Goal: Task Accomplishment & Management: Manage account settings

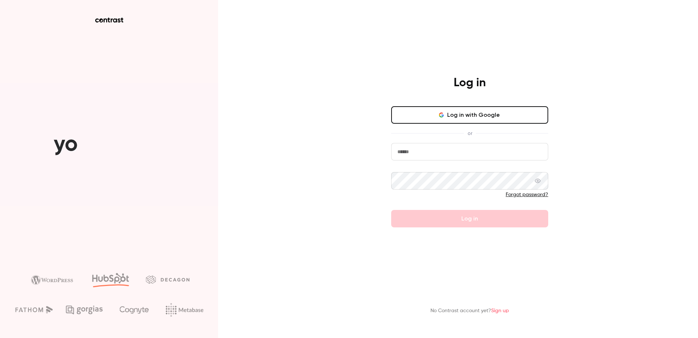
type input "**********"
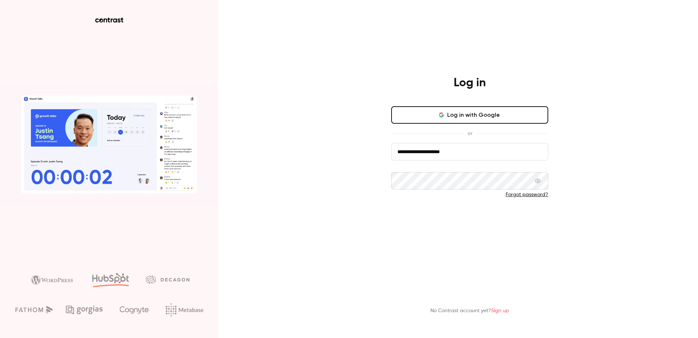
click at [459, 222] on button "Log in" at bounding box center [469, 218] width 157 height 17
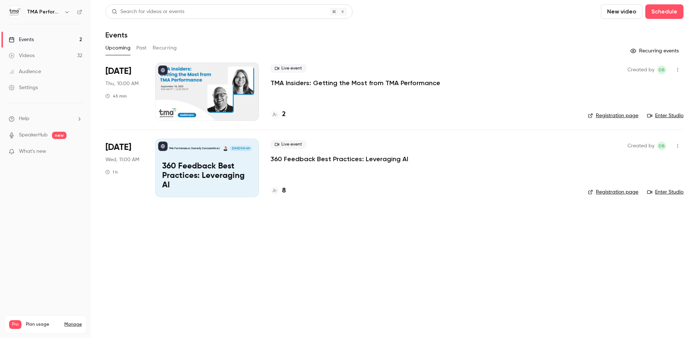
click at [618, 117] on link "Registration page" at bounding box center [613, 115] width 51 height 7
click at [378, 84] on p "TMA Insiders: Getting the Most from TMA Performance" at bounding box center [356, 83] width 170 height 9
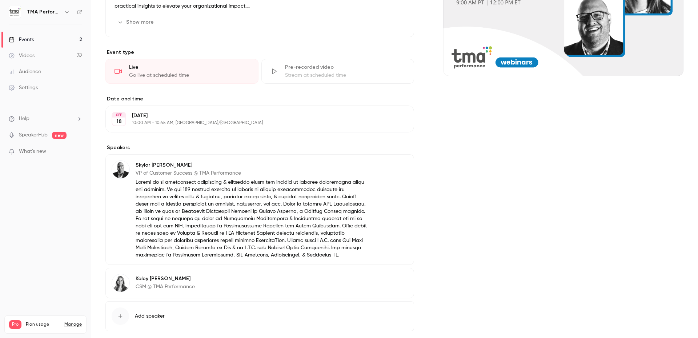
scroll to position [179, 0]
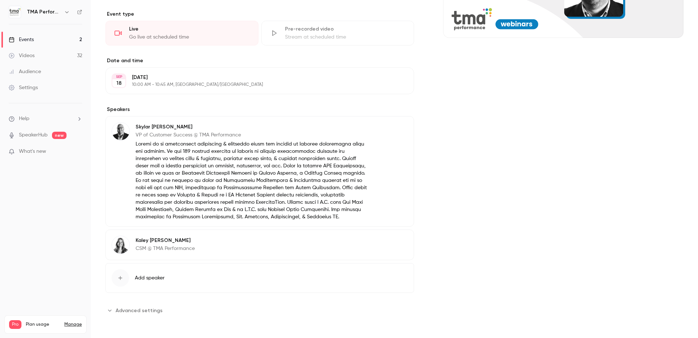
click at [400, 122] on button "Edit" at bounding box center [395, 128] width 27 height 12
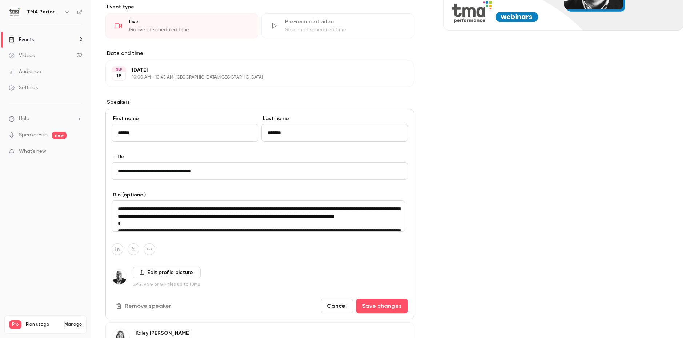
click at [231, 212] on textarea at bounding box center [258, 215] width 293 height 31
type textarea "**********"
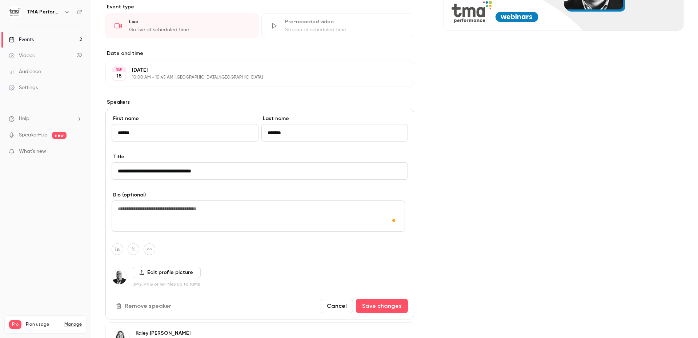
paste textarea "**********"
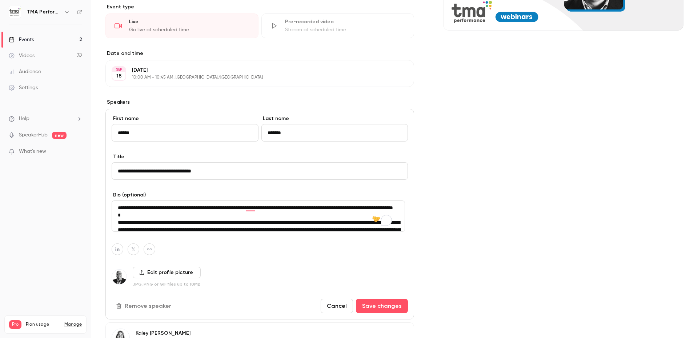
scroll to position [0, 0]
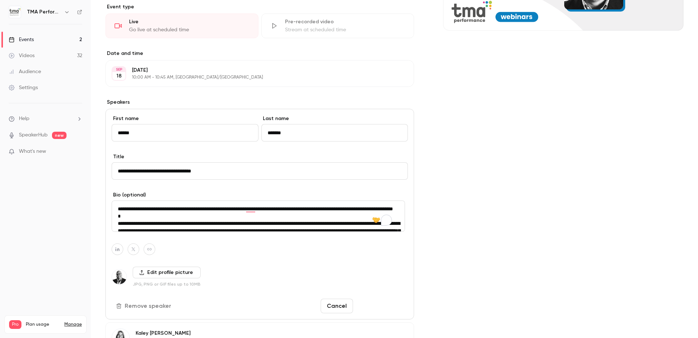
type textarea "**********"
click at [374, 301] on button "Save changes" at bounding box center [382, 306] width 52 height 15
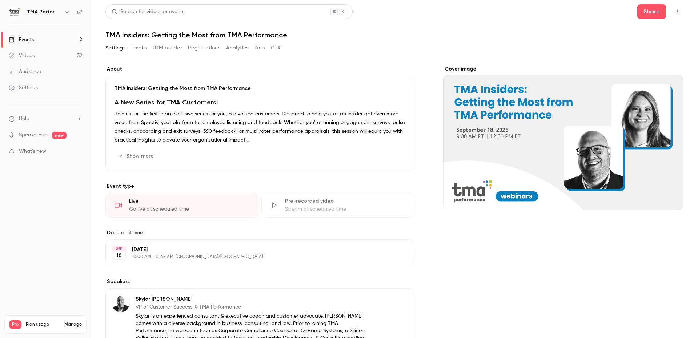
scroll to position [150, 0]
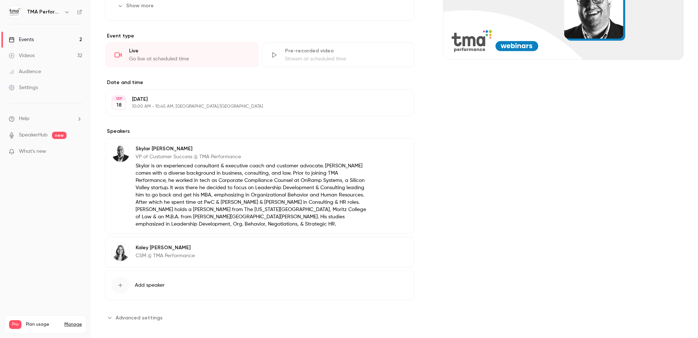
click at [390, 243] on button "Edit" at bounding box center [395, 249] width 27 height 12
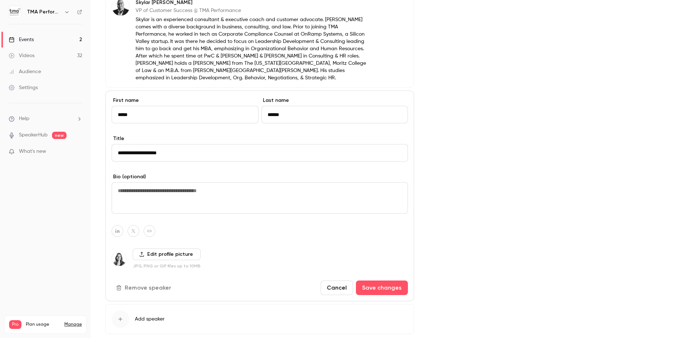
scroll to position [330, 0]
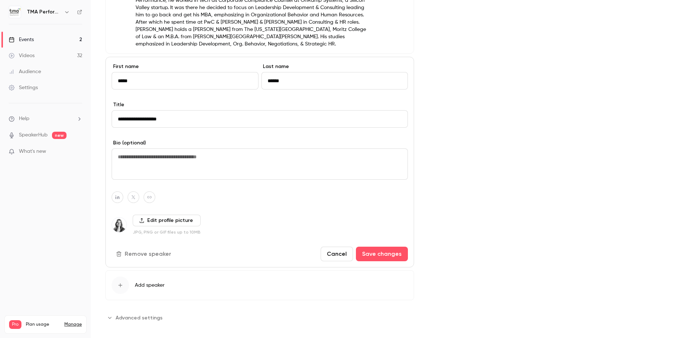
click at [151, 215] on label "Edit profile picture" at bounding box center [167, 221] width 68 height 12
click at [0, 0] on input "Edit profile picture" at bounding box center [0, 0] width 0 height 0
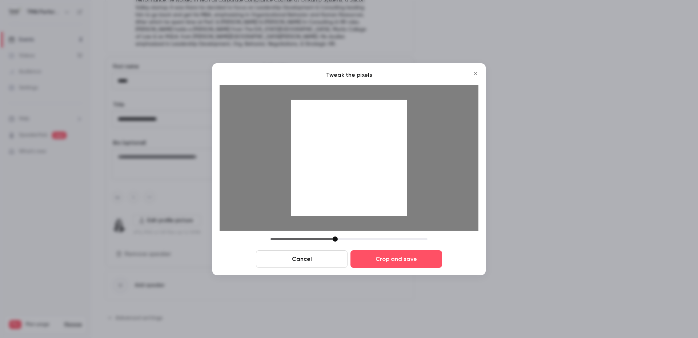
drag, startPoint x: 324, startPoint y: 239, endPoint x: 336, endPoint y: 238, distance: 12.5
click at [336, 238] on div at bounding box center [335, 238] width 5 height 5
drag, startPoint x: 367, startPoint y: 179, endPoint x: 367, endPoint y: 193, distance: 14.2
click at [367, 193] on div at bounding box center [349, 157] width 116 height 116
drag, startPoint x: 336, startPoint y: 240, endPoint x: 346, endPoint y: 236, distance: 11.2
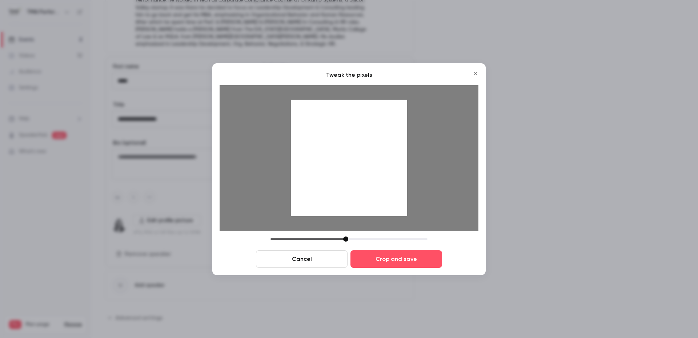
click at [346, 236] on div at bounding box center [345, 238] width 5 height 5
drag, startPoint x: 370, startPoint y: 172, endPoint x: 369, endPoint y: 183, distance: 10.9
click at [369, 183] on div at bounding box center [349, 157] width 116 height 116
click at [394, 256] on button "Crop and save" at bounding box center [397, 258] width 92 height 17
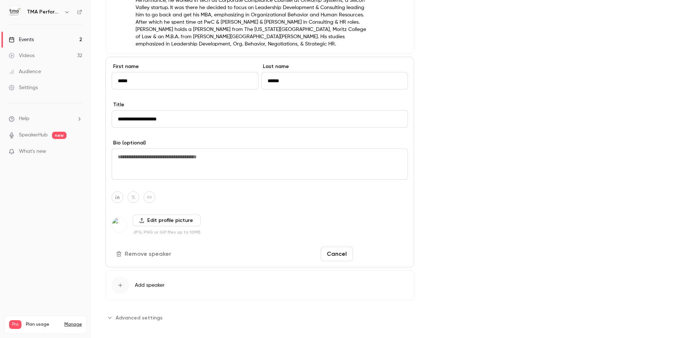
click at [372, 248] on button "Save changes" at bounding box center [382, 254] width 52 height 15
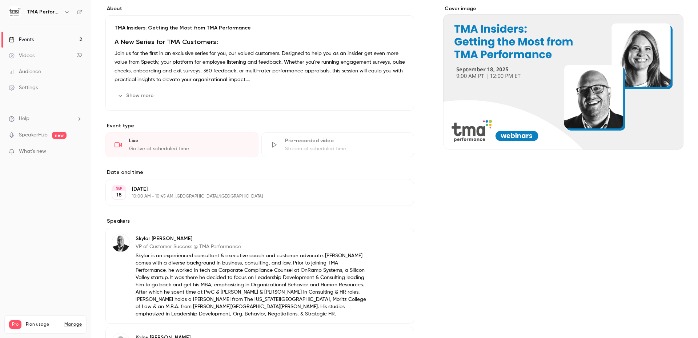
scroll to position [0, 0]
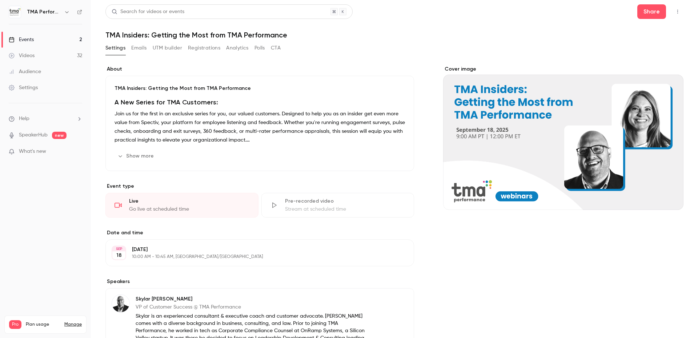
click at [502, 40] on div "Search for videos or events Share TMA Insiders: Getting the Most from TMA Perfo…" at bounding box center [394, 247] width 578 height 487
click at [480, 44] on div "Settings Emails UTM builder Registrations Analytics Polls CTA" at bounding box center [394, 49] width 578 height 15
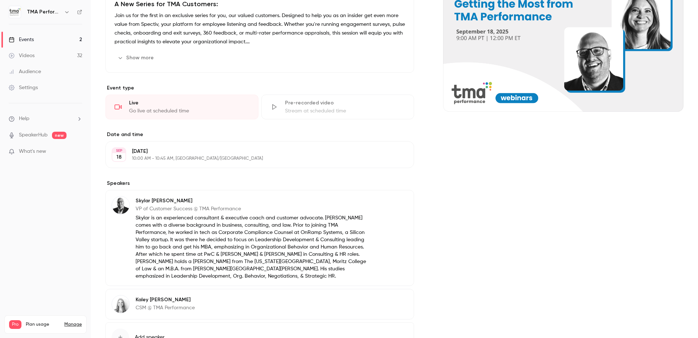
scroll to position [150, 0]
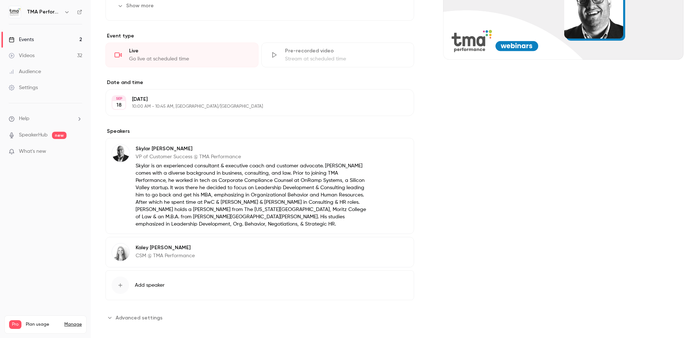
click at [390, 243] on button "Edit" at bounding box center [395, 249] width 27 height 12
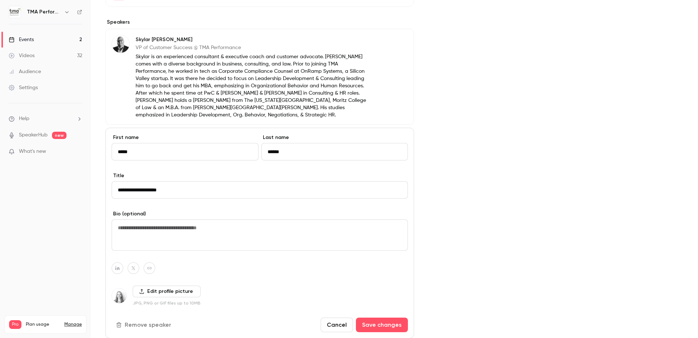
scroll to position [296, 0]
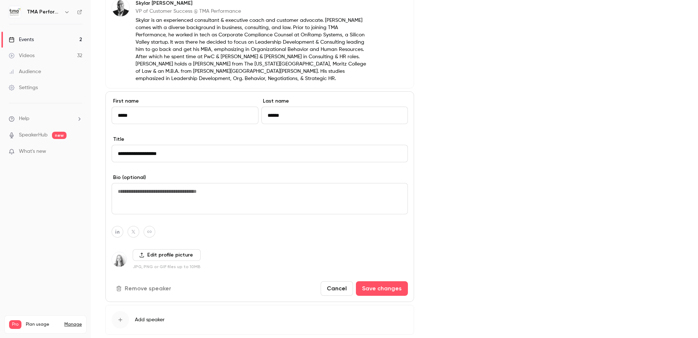
click at [173, 184] on textarea at bounding box center [260, 198] width 296 height 31
paste textarea "**********"
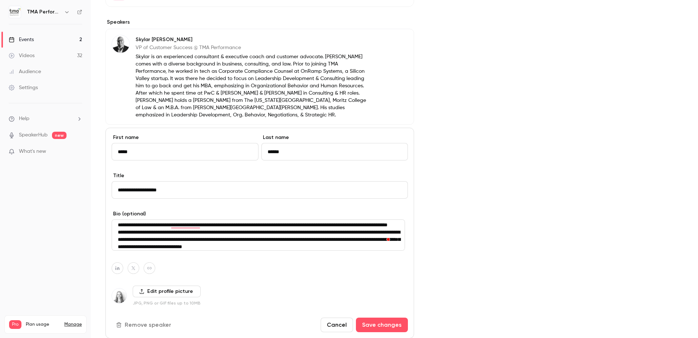
scroll to position [0, 0]
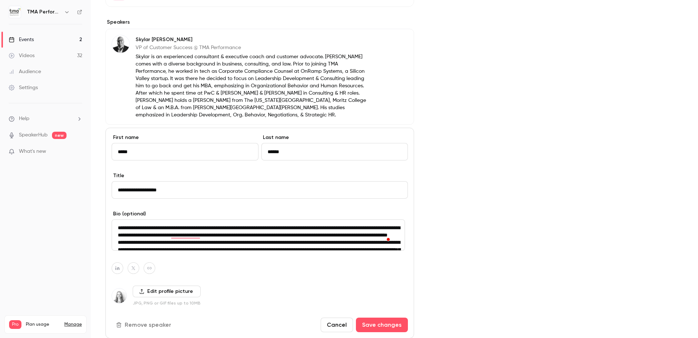
click at [320, 236] on textarea "**********" at bounding box center [258, 234] width 293 height 31
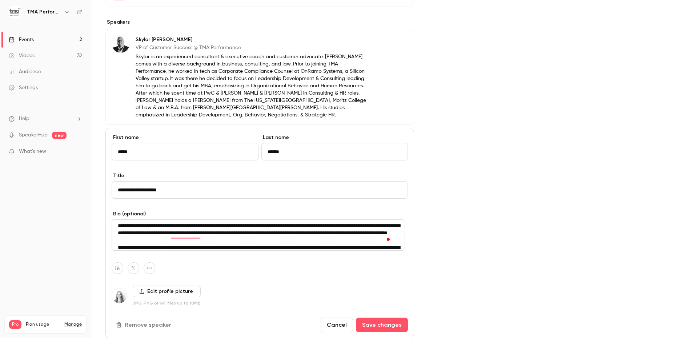
scroll to position [2, 0]
type textarea "**********"
click at [387, 318] on button "Save changes" at bounding box center [382, 325] width 52 height 15
